Goal: Use online tool/utility: Utilize a website feature to perform a specific function

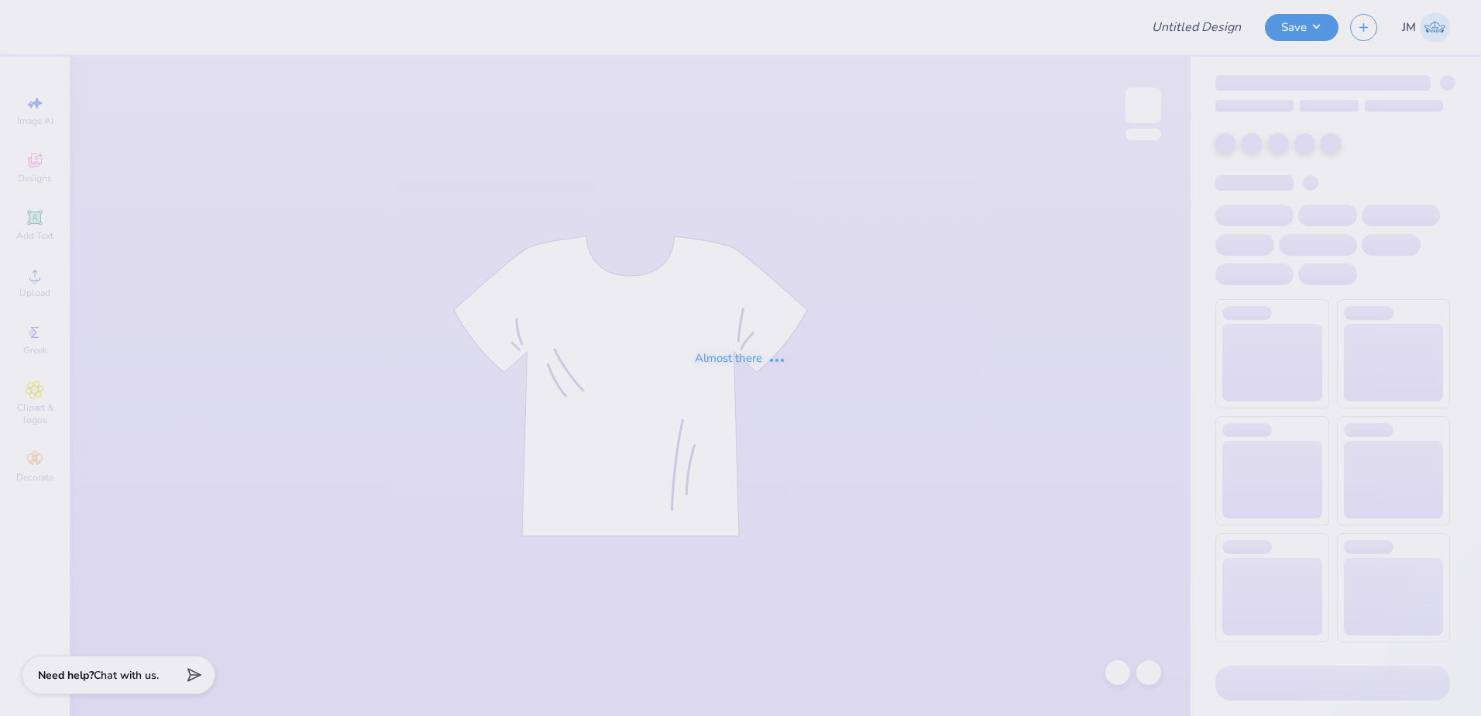
type input "Merch"
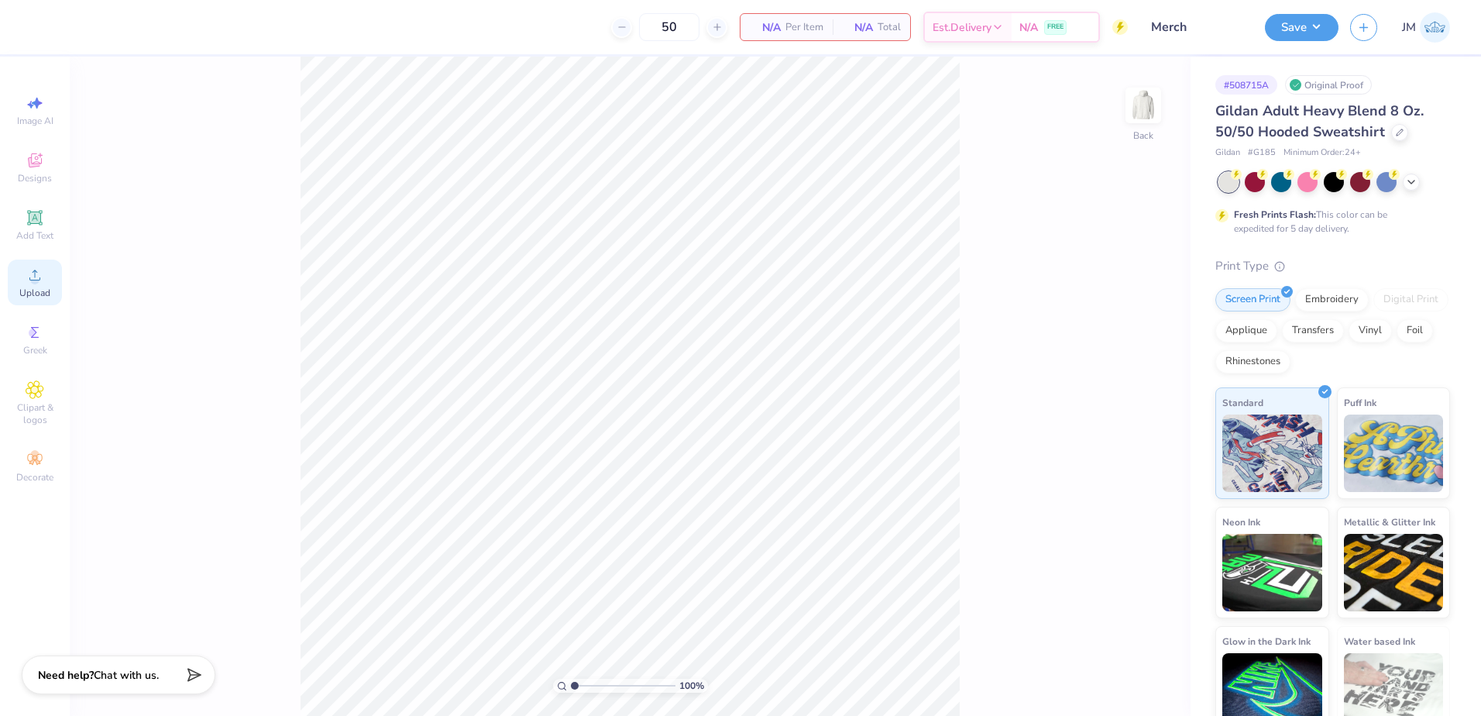
click at [36, 284] on circle at bounding box center [34, 280] width 9 height 9
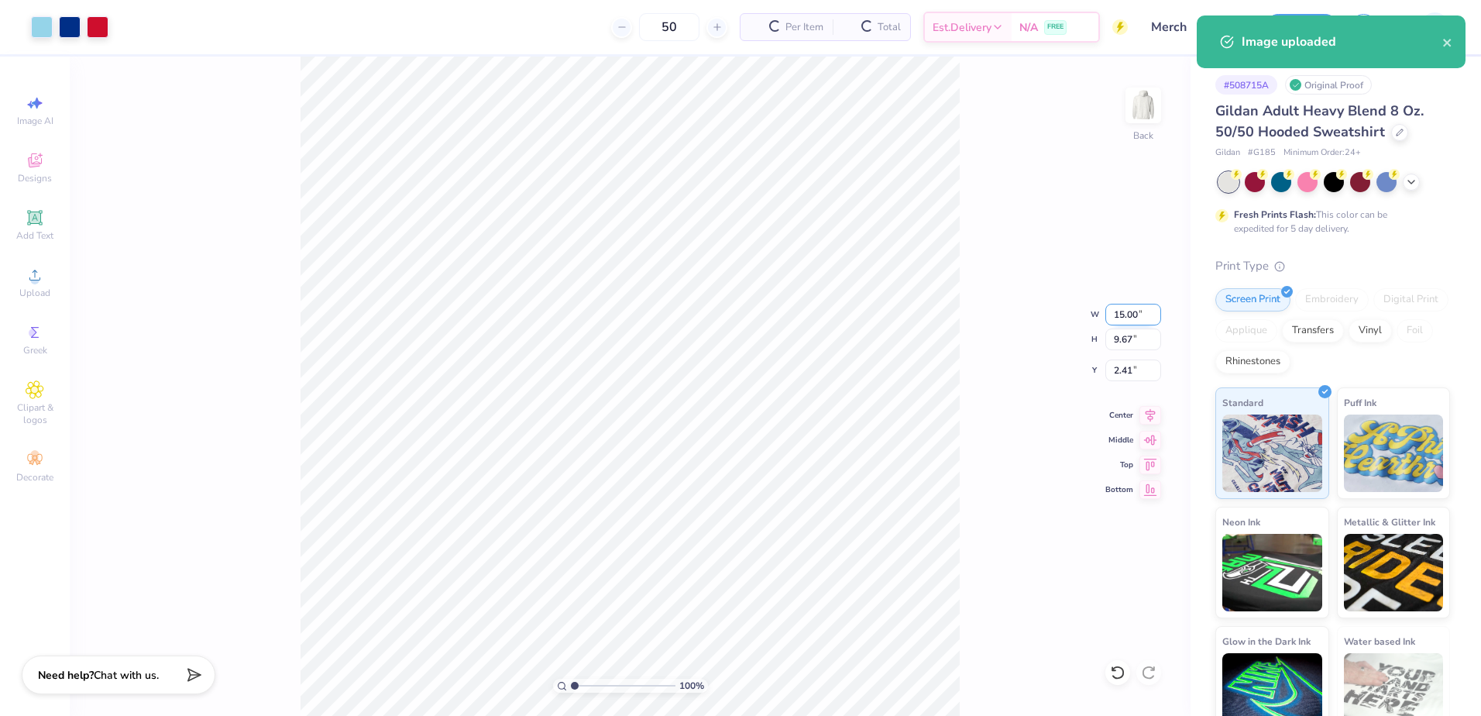
click at [1140, 322] on input "15.00" at bounding box center [1134, 315] width 56 height 22
type input "12.00"
type input "7.74"
type input "3.38"
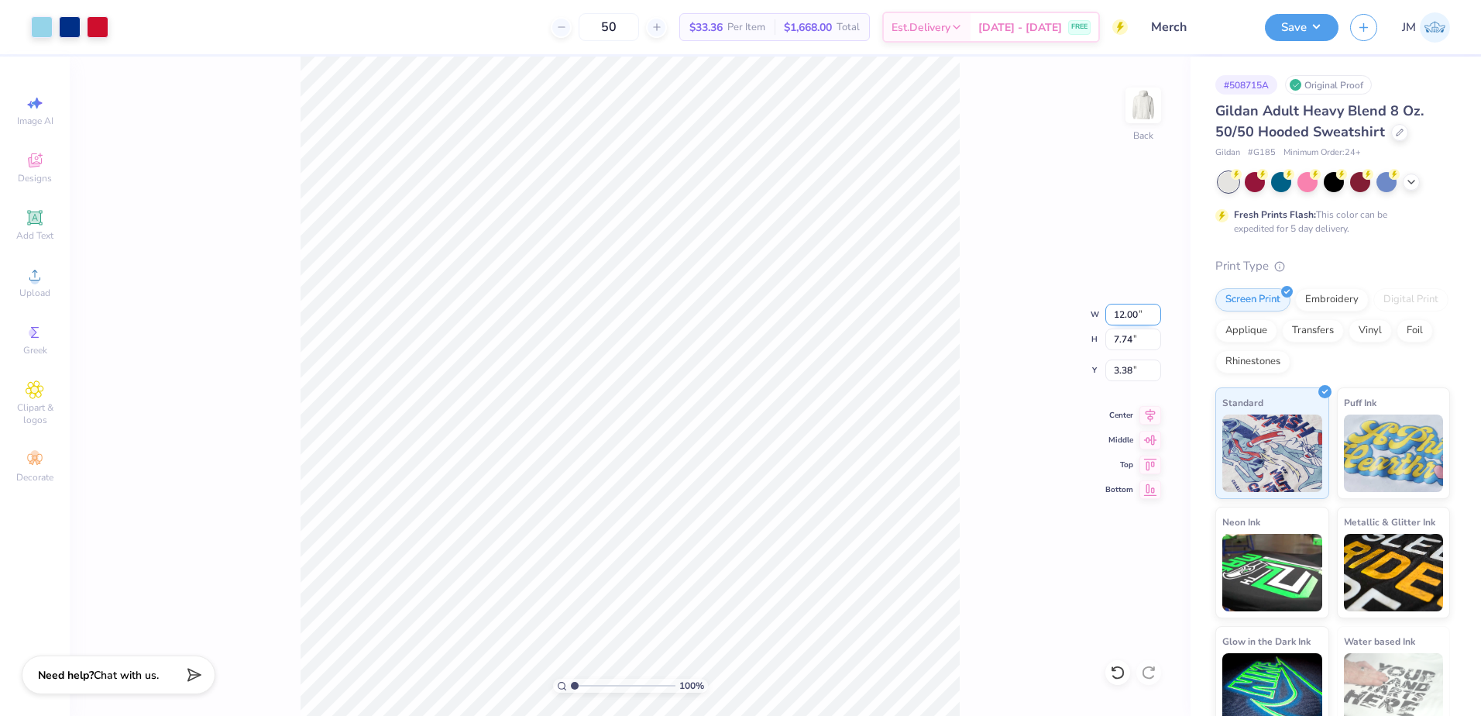
click at [1130, 318] on input "12.00" at bounding box center [1134, 315] width 56 height 22
type input "12.50"
type input "8.06"
click at [1126, 373] on input "3.22" at bounding box center [1134, 371] width 56 height 22
type input "3.00"
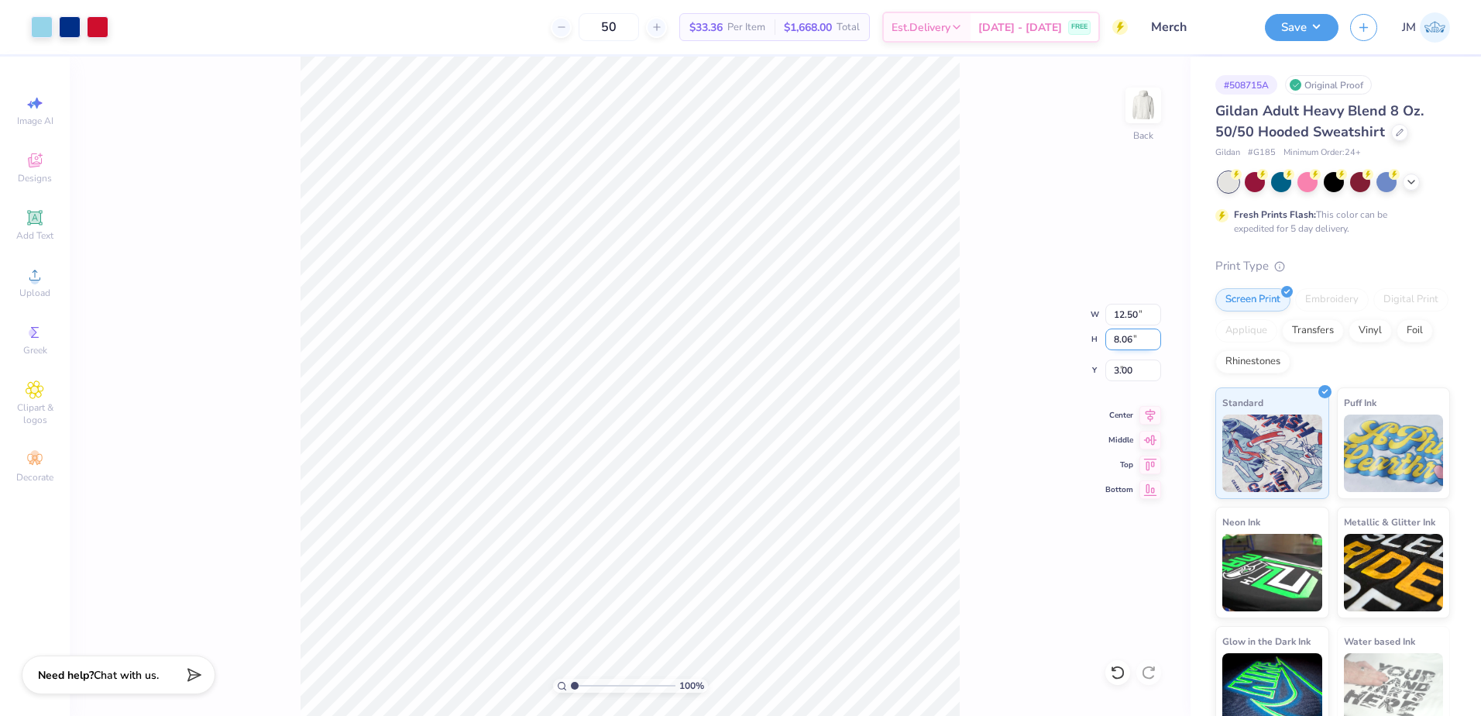
click at [1128, 338] on input "8.06" at bounding box center [1134, 340] width 56 height 22
click at [1130, 378] on input "3.00" at bounding box center [1134, 371] width 56 height 22
type input "2.00"
click at [1137, 348] on input "8.06" at bounding box center [1134, 340] width 56 height 22
click at [1145, 411] on icon at bounding box center [1151, 413] width 22 height 19
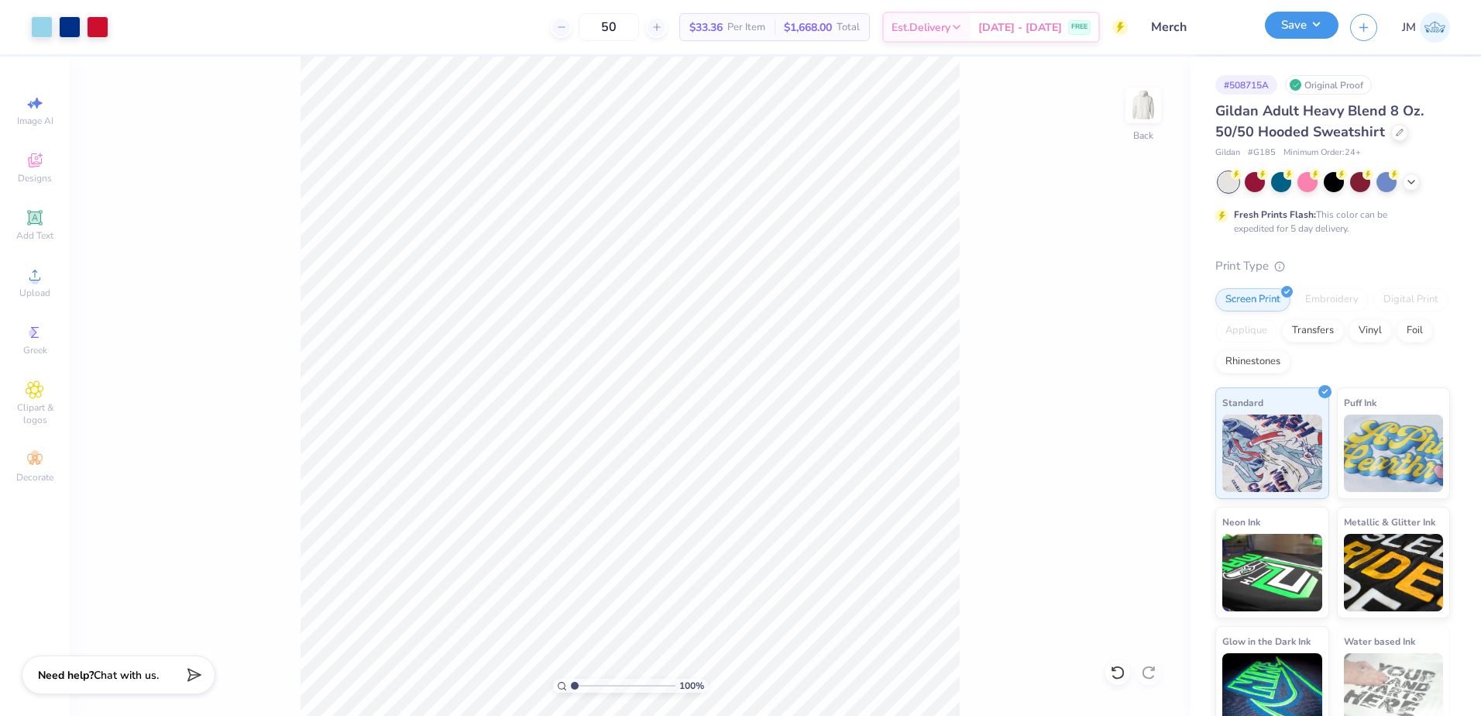
click at [1302, 29] on button "Save" at bounding box center [1302, 25] width 74 height 27
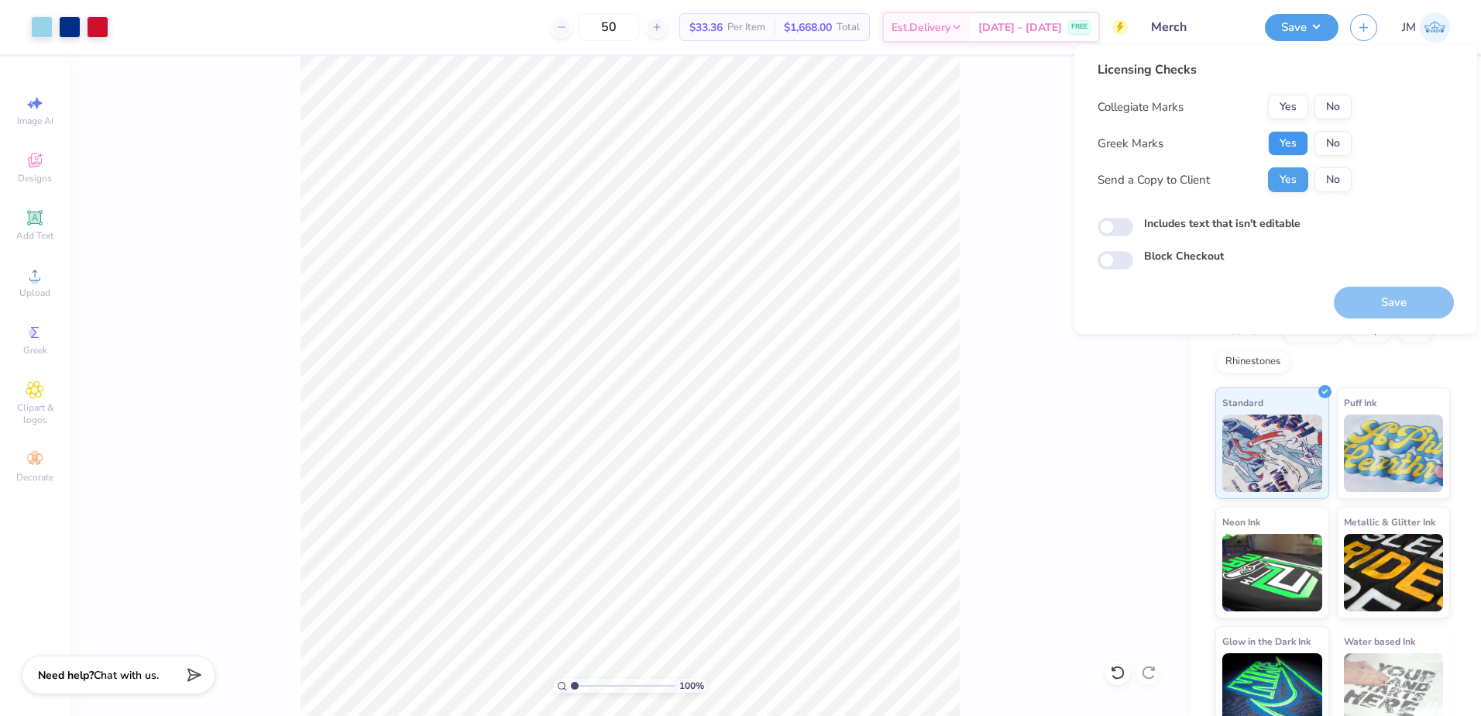
click at [1278, 136] on button "Yes" at bounding box center [1288, 143] width 40 height 25
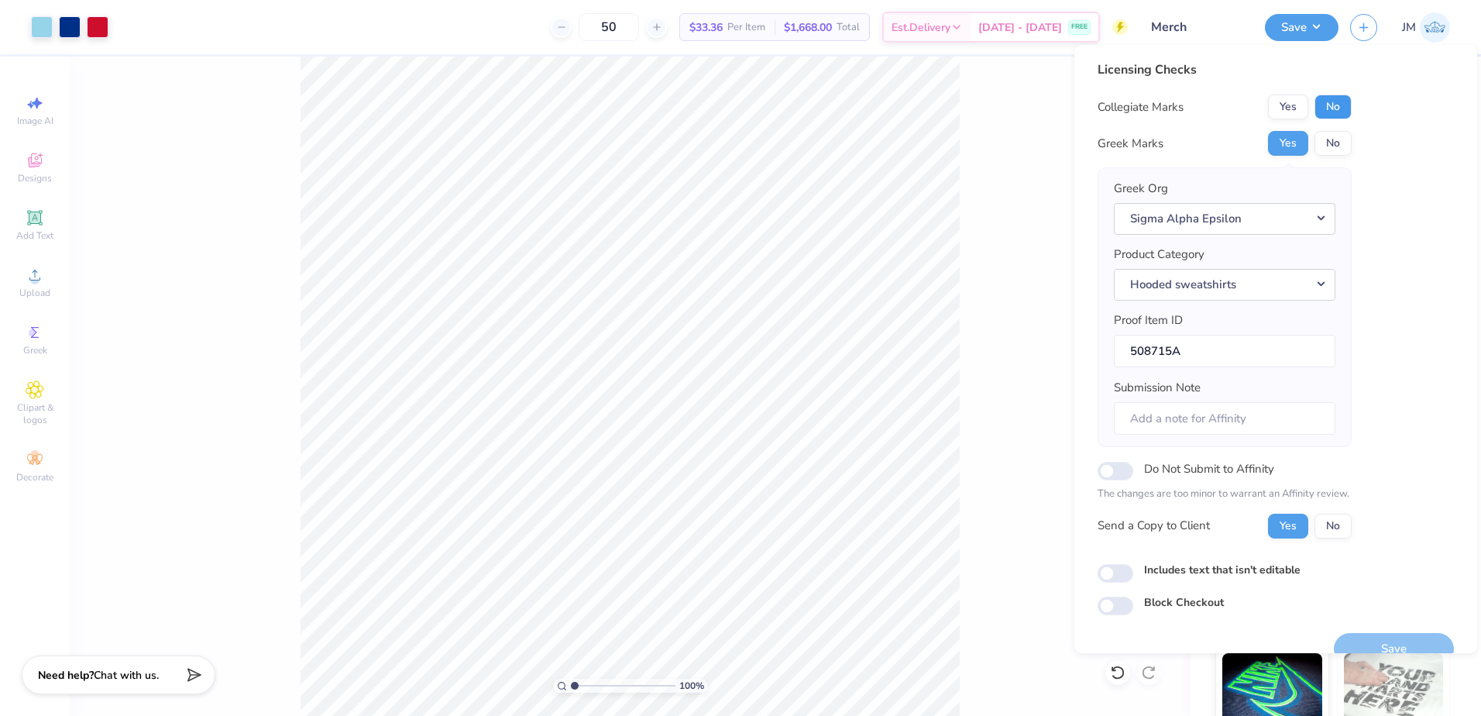
click at [1351, 105] on button "No" at bounding box center [1333, 107] width 37 height 25
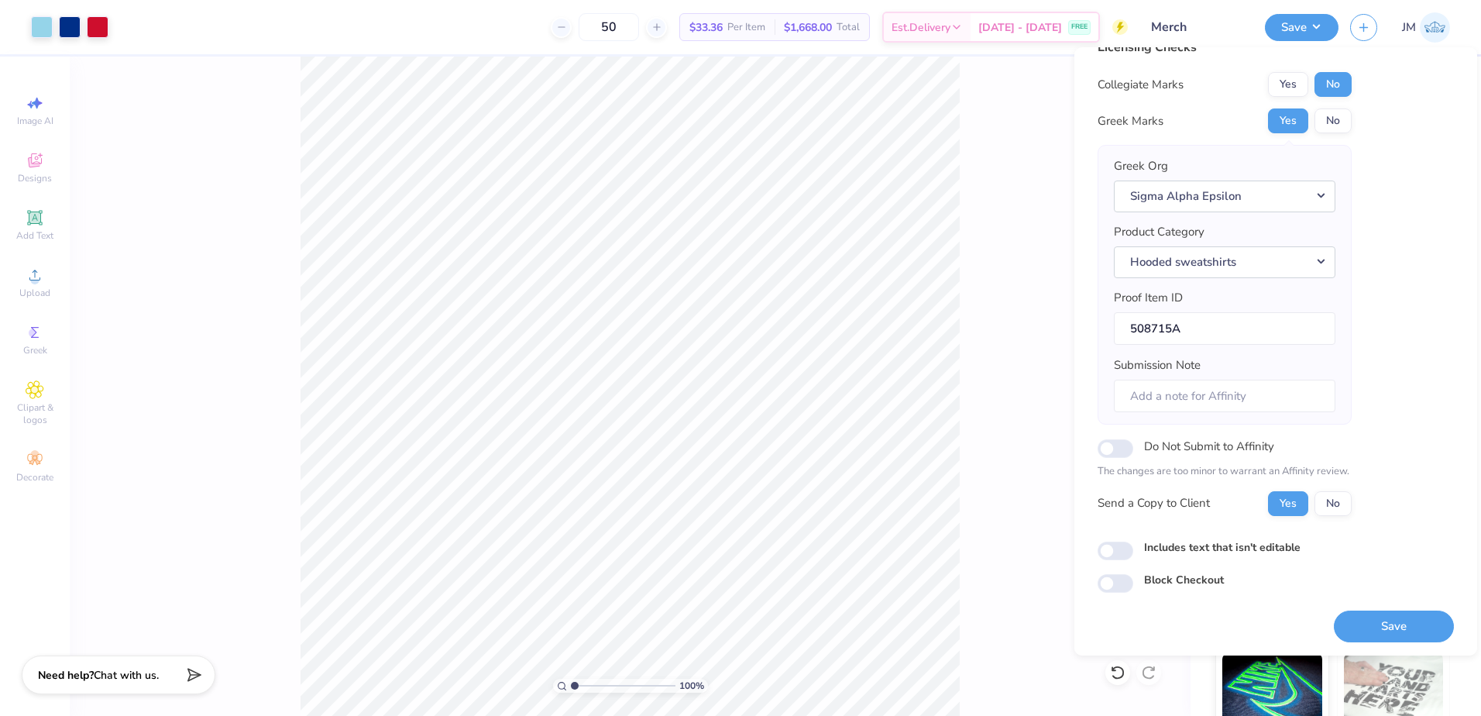
scroll to position [26, 0]
click at [1385, 612] on button "Save" at bounding box center [1394, 625] width 120 height 32
